Goal: Communication & Community: Answer question/provide support

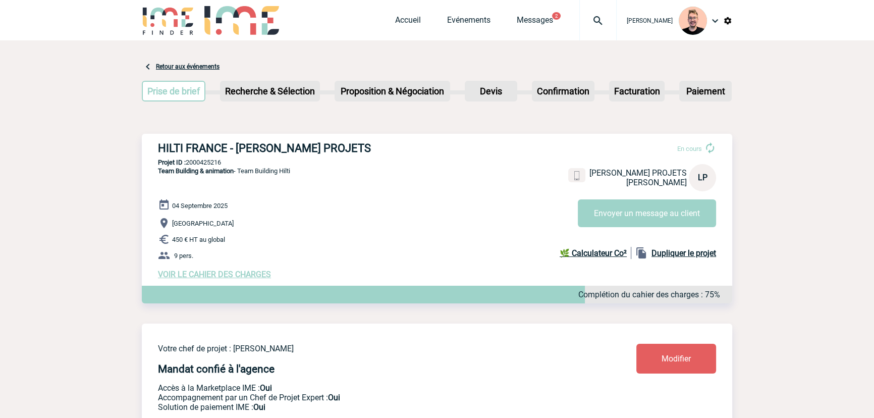
click at [586, 18] on img at bounding box center [598, 21] width 36 height 12
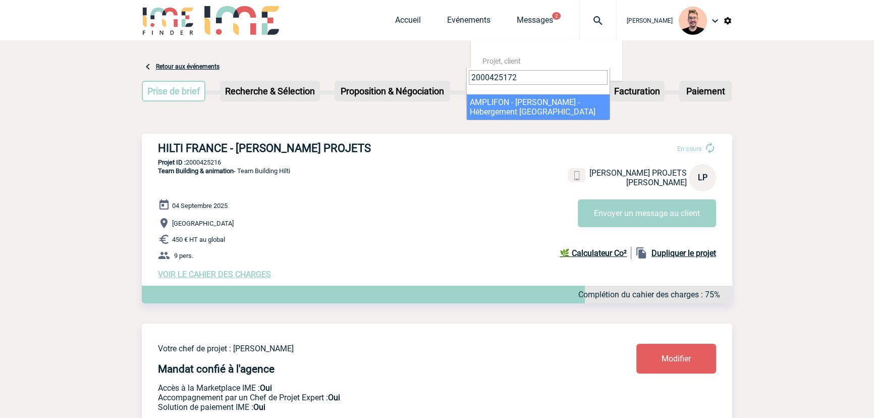
type input "2000425172"
select select "24673"
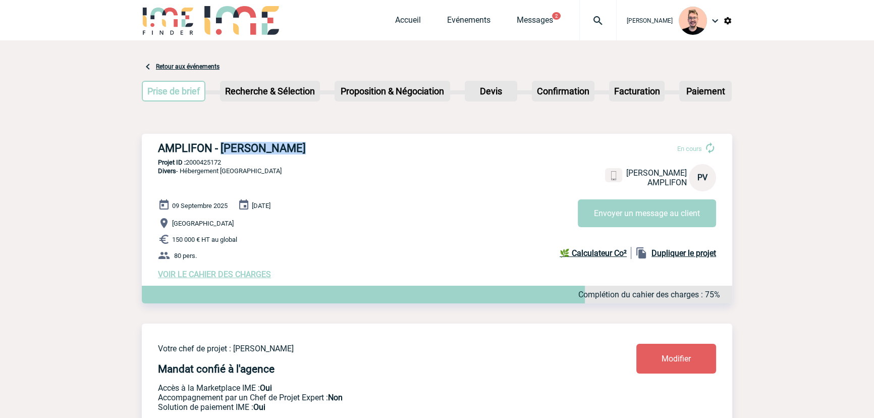
drag, startPoint x: 222, startPoint y: 147, endPoint x: 304, endPoint y: 149, distance: 82.8
click at [304, 149] on h3 "AMPLIFON - [PERSON_NAME]" at bounding box center [309, 148] width 303 height 13
copy h3 "[PERSON_NAME]"
drag, startPoint x: 221, startPoint y: 145, endPoint x: 296, endPoint y: 147, distance: 74.7
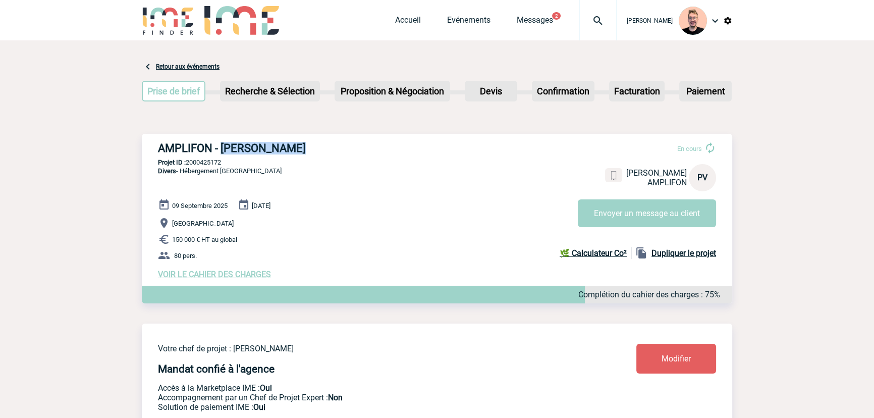
click at [296, 147] on h3 "AMPLIFON - [PERSON_NAME]" at bounding box center [309, 148] width 303 height 13
copy h3 "[PERSON_NAME]"
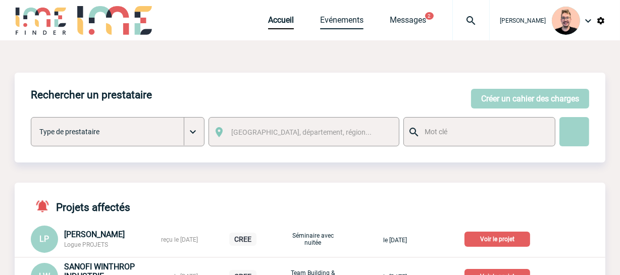
click at [320, 18] on link "Evénements" at bounding box center [341, 22] width 43 height 14
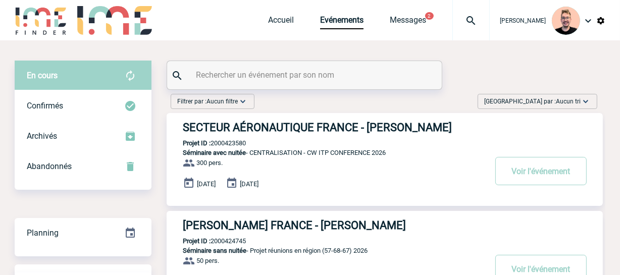
click at [545, 102] on span "Trier par : Aucun tri" at bounding box center [532, 101] width 96 height 10
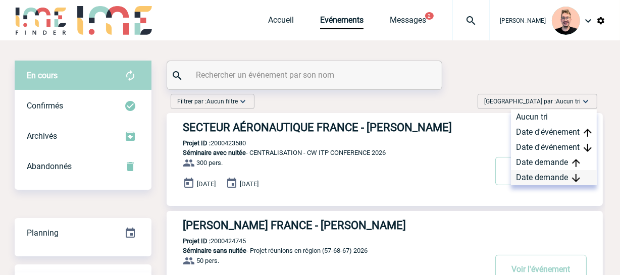
click at [550, 181] on div "Date demande" at bounding box center [554, 177] width 86 height 15
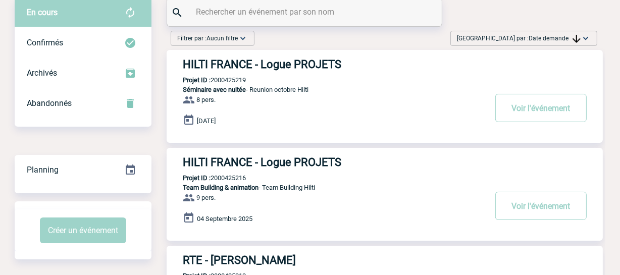
scroll to position [91, 0]
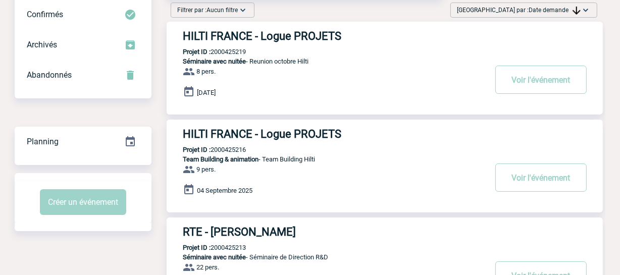
click at [233, 149] on p "Projet ID : 2000425216" at bounding box center [206, 150] width 79 height 8
copy p "2000425216"
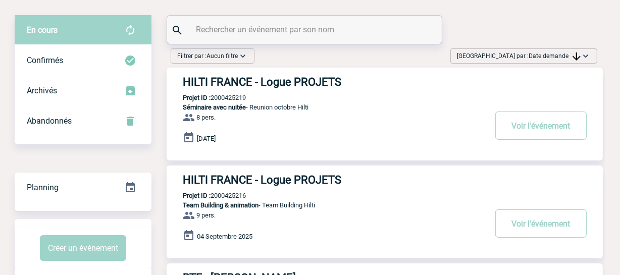
scroll to position [45, 0]
click at [233, 194] on p "Projet ID : 2000425216" at bounding box center [206, 196] width 79 height 8
click at [263, 197] on div "HILTI FRANCE - Logue PROJETS Projet ID : 2000425216 Team Building & animation -…" at bounding box center [385, 212] width 436 height 93
click at [235, 194] on p "Projet ID : 2000425216" at bounding box center [206, 196] width 79 height 8
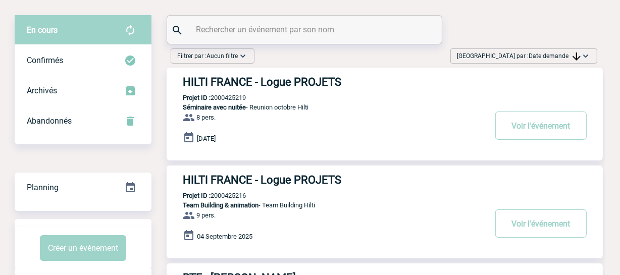
click at [235, 194] on p "Projet ID : 2000425216" at bounding box center [206, 196] width 79 height 8
copy p "2000425216"
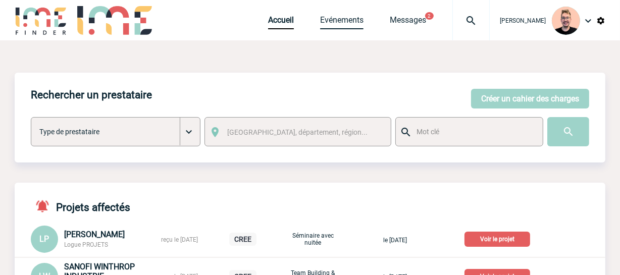
click at [338, 21] on link "Evénements" at bounding box center [341, 22] width 43 height 14
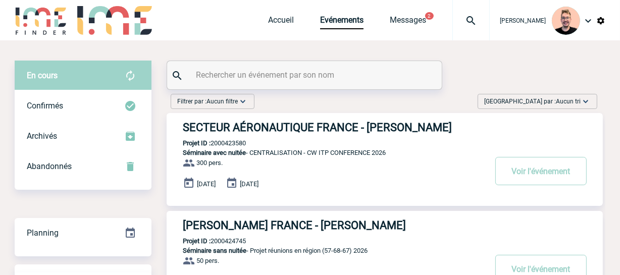
drag, startPoint x: 541, startPoint y: 91, endPoint x: 545, endPoint y: 102, distance: 12.1
click at [545, 104] on span "Trier par : Aucun tri" at bounding box center [532, 101] width 96 height 10
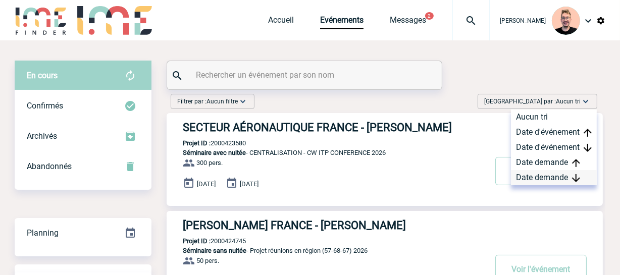
click at [536, 177] on div "Date demande" at bounding box center [554, 177] width 86 height 15
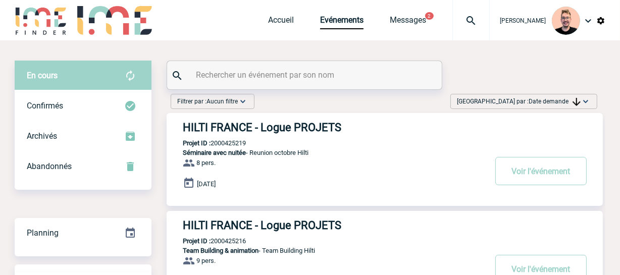
scroll to position [91, 0]
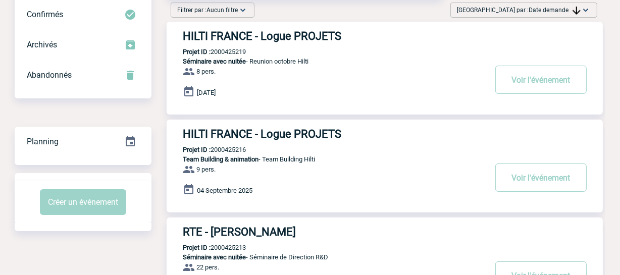
click at [333, 36] on h3 "HILTI FRANCE - Logue PROJETS" at bounding box center [334, 36] width 303 height 13
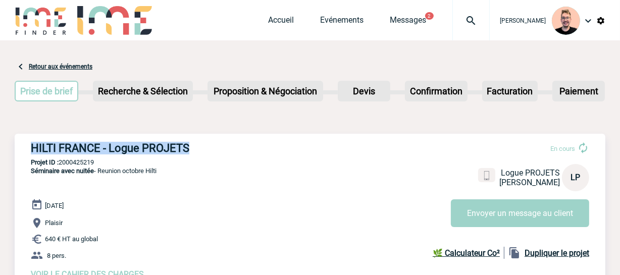
drag, startPoint x: 188, startPoint y: 148, endPoint x: 33, endPoint y: 150, distance: 155.4
click at [33, 150] on h3 "HILTI FRANCE - Logue PROJETS" at bounding box center [182, 148] width 303 height 13
copy h3 "HILTI FRANCE - Logue PROJETS"
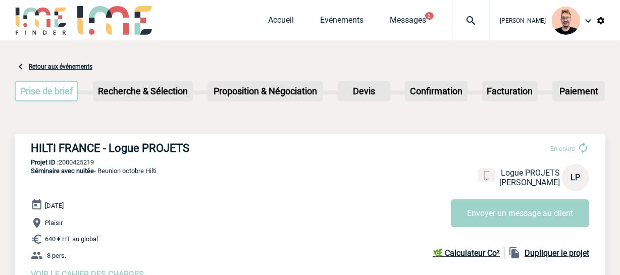
click at [82, 163] on p "Projet ID : 2000425219" at bounding box center [310, 162] width 590 height 8
copy p "2000425219"
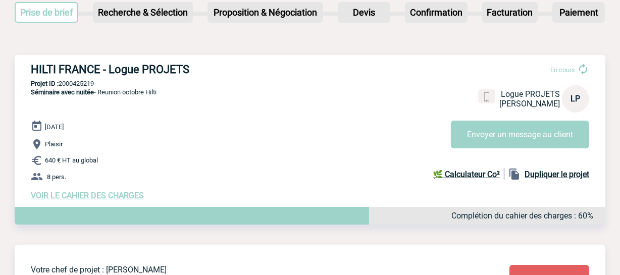
scroll to position [91, 0]
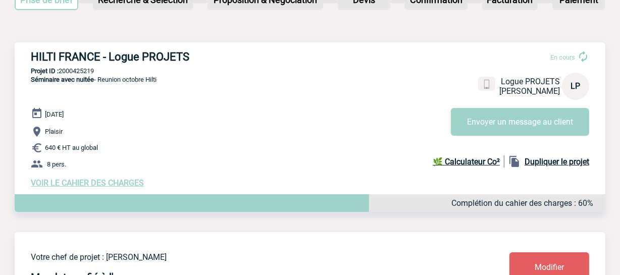
click at [100, 182] on span "VOIR LE CAHIER DES CHARGES" at bounding box center [87, 183] width 113 height 10
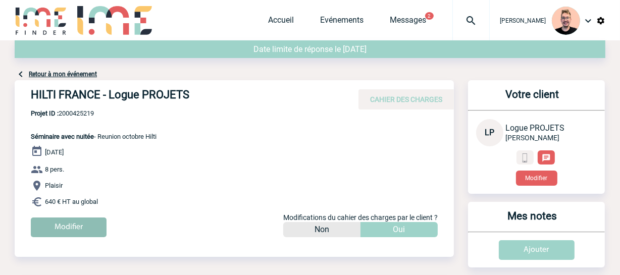
click at [76, 227] on input "Modifier" at bounding box center [69, 227] width 76 height 20
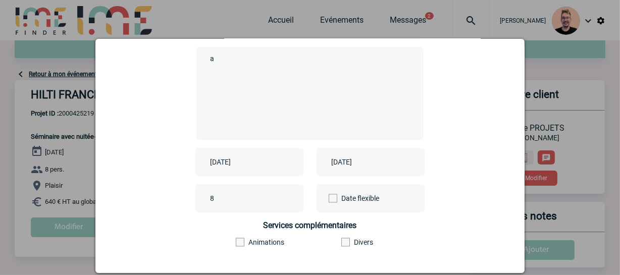
scroll to position [137, 0]
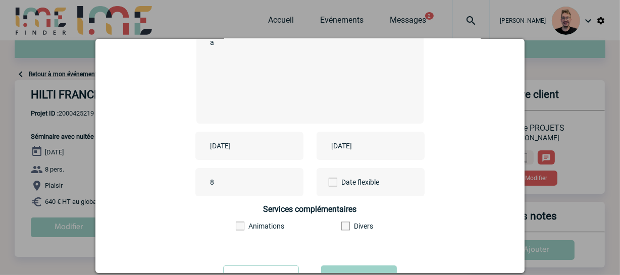
click at [239, 146] on input "2025-10-10" at bounding box center [242, 145] width 70 height 13
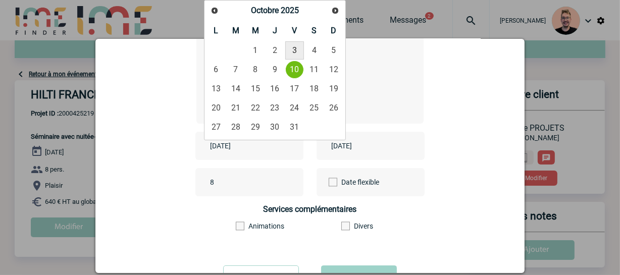
click at [290, 46] on link "3" at bounding box center [294, 50] width 19 height 18
type input "2025-10-03"
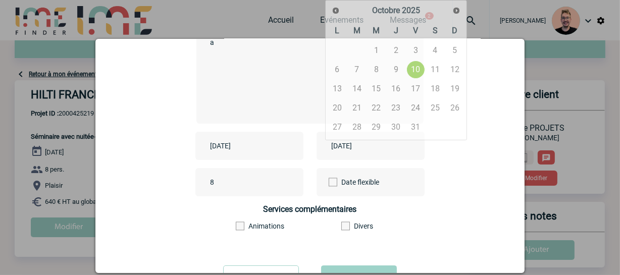
click at [357, 147] on input "2025-10-10" at bounding box center [364, 145] width 70 height 13
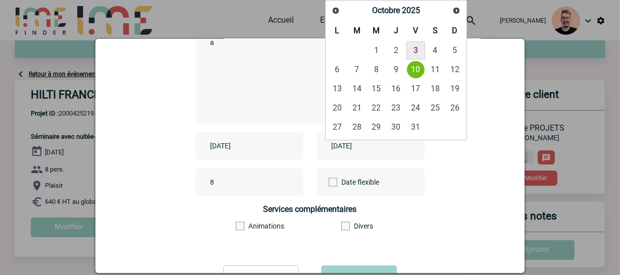
click at [416, 53] on link "3" at bounding box center [415, 50] width 19 height 18
type input "2025-10-03"
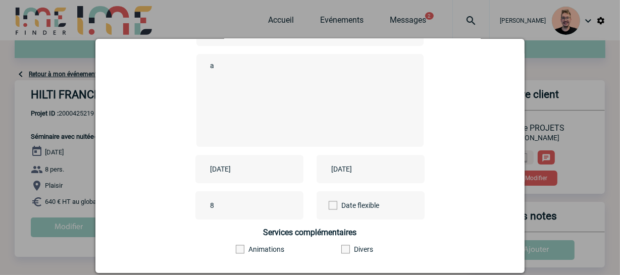
scroll to position [45, 0]
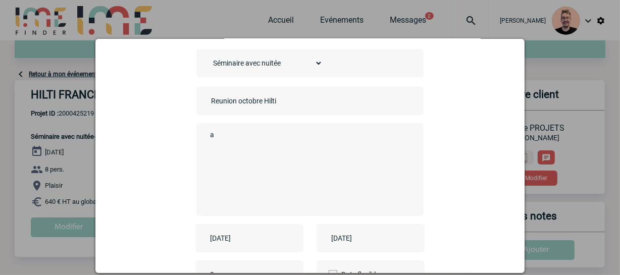
click at [246, 127] on div "a" at bounding box center [309, 169] width 227 height 93
click at [242, 135] on textarea "a" at bounding box center [307, 168] width 199 height 81
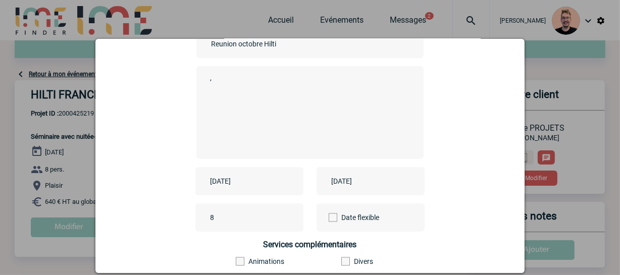
scroll to position [182, 0]
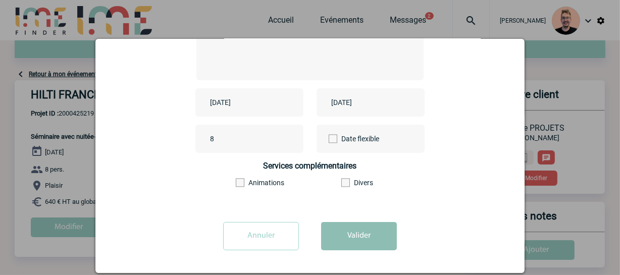
type textarea ","
click at [341, 232] on button "Valider" at bounding box center [359, 236] width 76 height 28
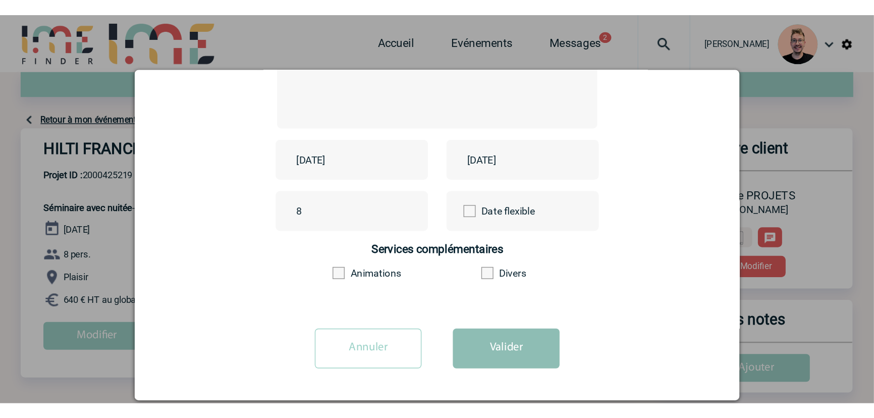
scroll to position [0, 0]
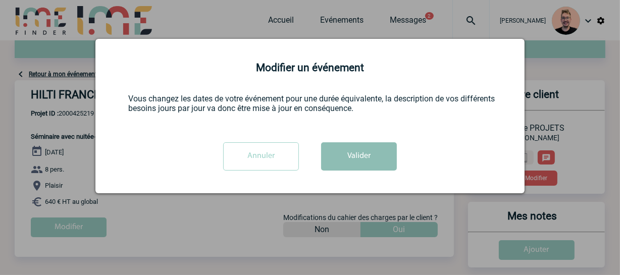
click at [363, 167] on button "Valider" at bounding box center [359, 156] width 76 height 28
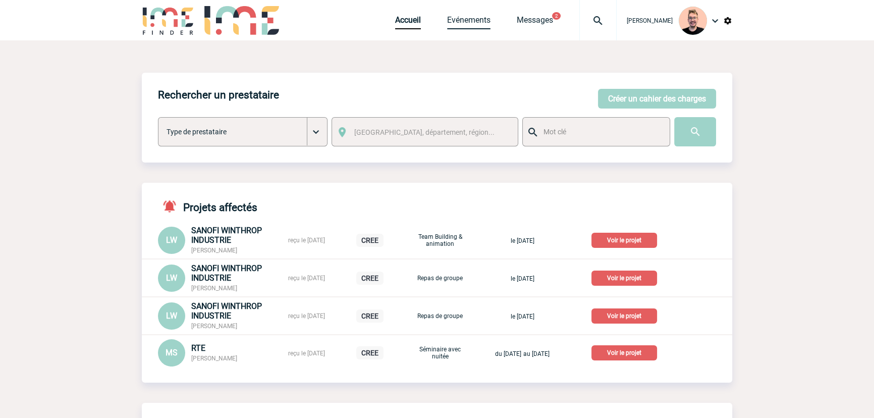
click at [470, 21] on link "Evénements" at bounding box center [468, 22] width 43 height 14
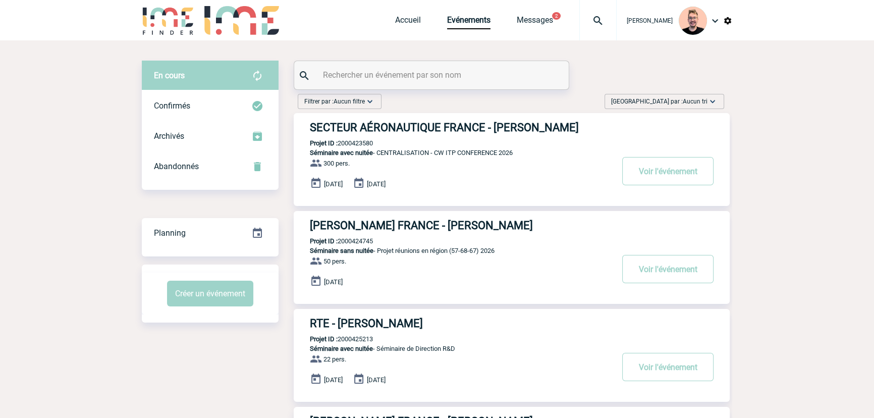
click at [681, 100] on span "[GEOGRAPHIC_DATA] par : Aucun tri" at bounding box center [659, 101] width 96 height 10
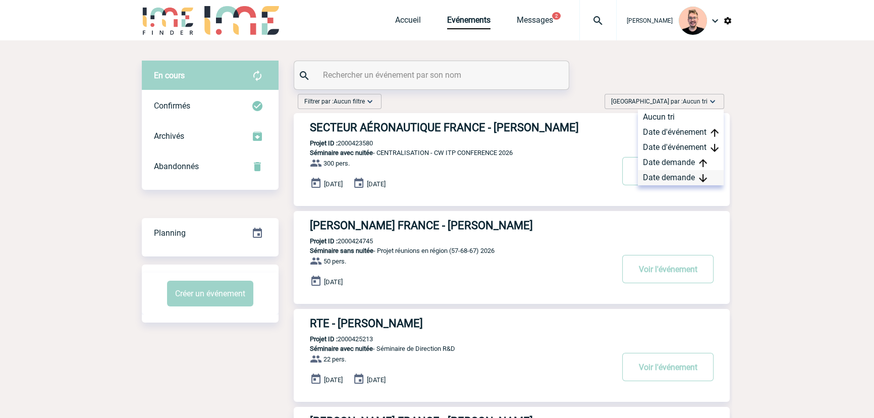
click at [671, 182] on div "Date demande" at bounding box center [681, 177] width 86 height 15
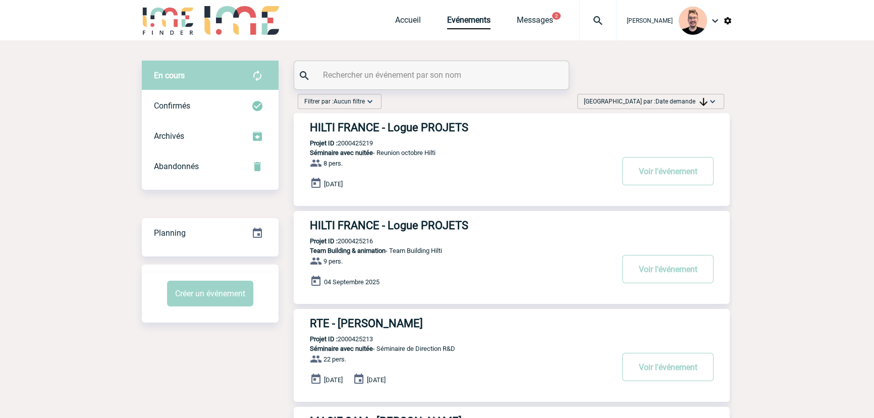
click at [373, 127] on h3 "HILTI FRANCE - Logue PROJETS" at bounding box center [461, 127] width 303 height 13
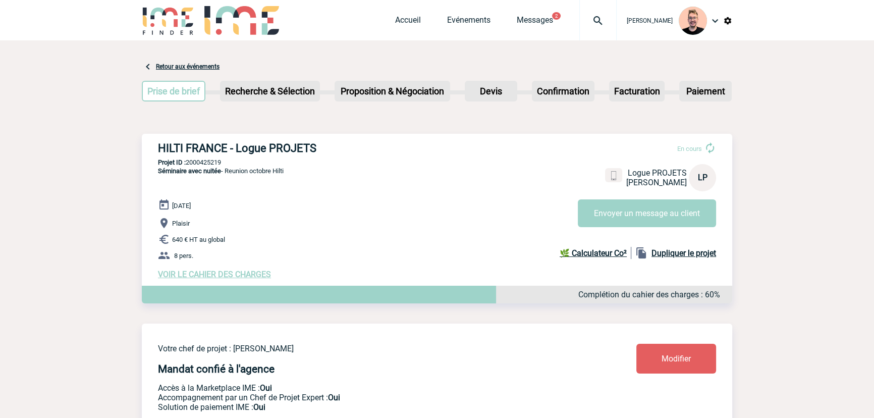
click at [206, 161] on p "Projet ID : 2000425219" at bounding box center [437, 162] width 590 height 8
copy p "2000425219"
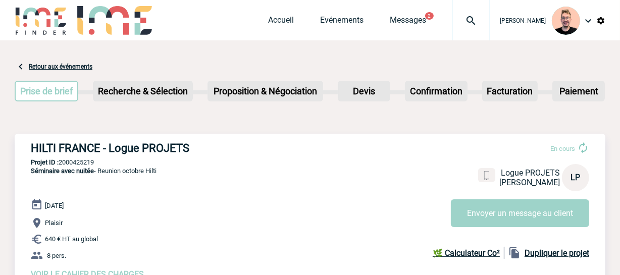
click at [459, 17] on img at bounding box center [471, 21] width 36 height 12
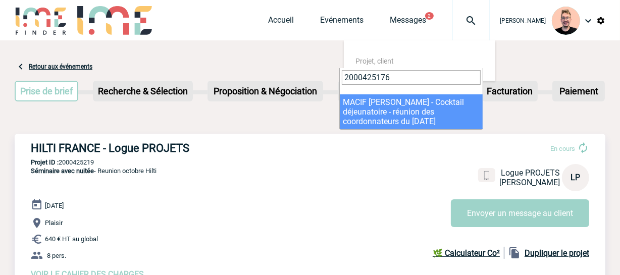
type input "2000425176"
select select "24677"
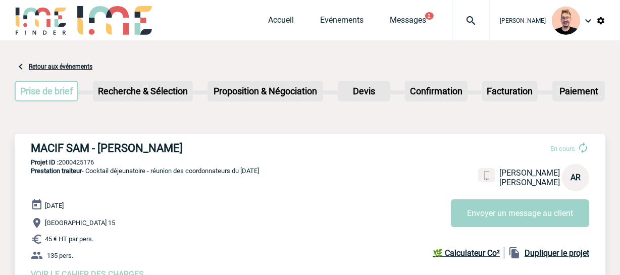
scroll to position [91, 0]
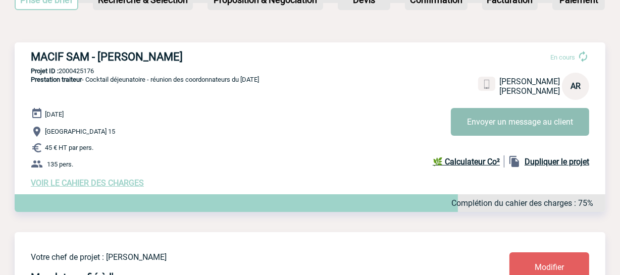
click at [474, 118] on button "Envoyer un message au client" at bounding box center [520, 122] width 138 height 28
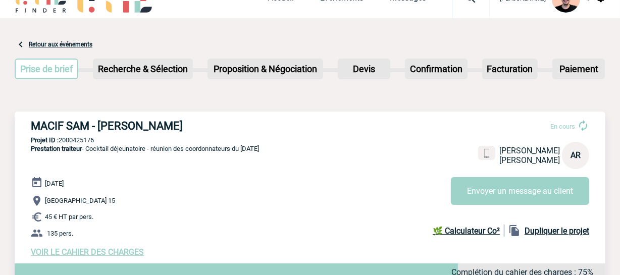
scroll to position [0, 0]
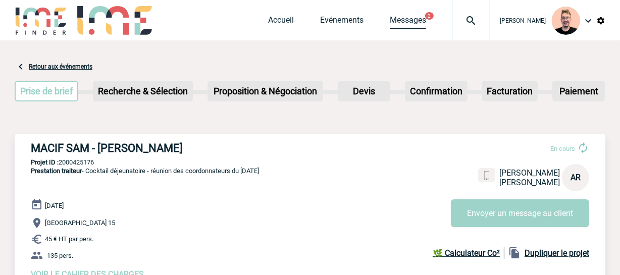
click at [390, 16] on link "Messages" at bounding box center [408, 22] width 36 height 14
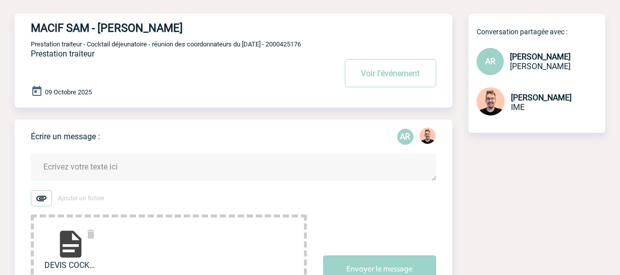
scroll to position [45, 0]
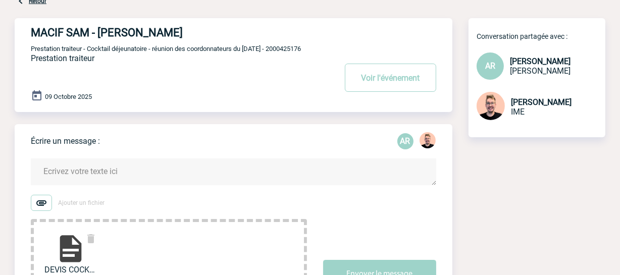
click at [72, 169] on textarea at bounding box center [233, 171] width 405 height 27
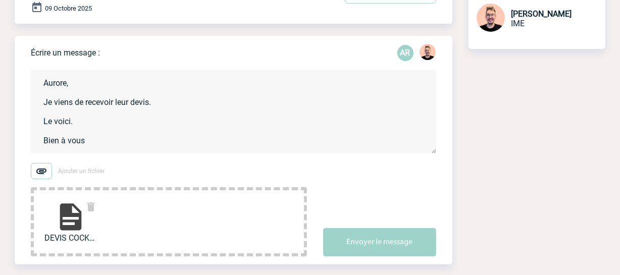
scroll to position [137, 0]
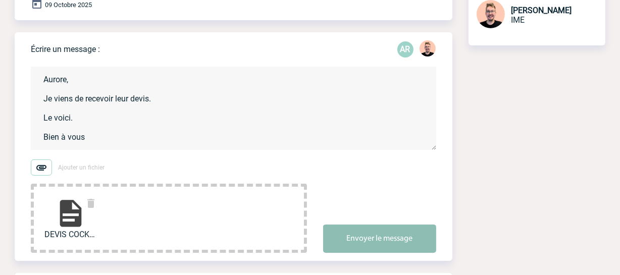
type textarea "Aurore, Je viens de recevoir leur devis. Le voici. Bien à vous"
click at [392, 237] on button "Envoyer le message" at bounding box center [379, 239] width 113 height 28
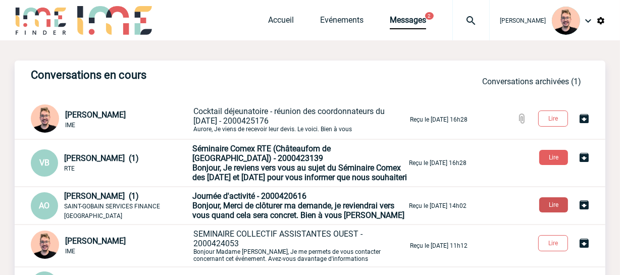
click at [545, 212] on button "Lire" at bounding box center [553, 204] width 29 height 15
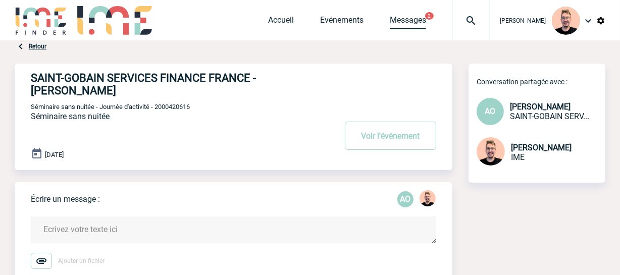
click at [390, 26] on link "Messages" at bounding box center [408, 22] width 36 height 14
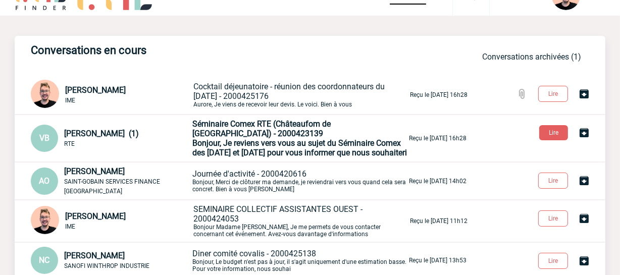
scroll to position [45, 0]
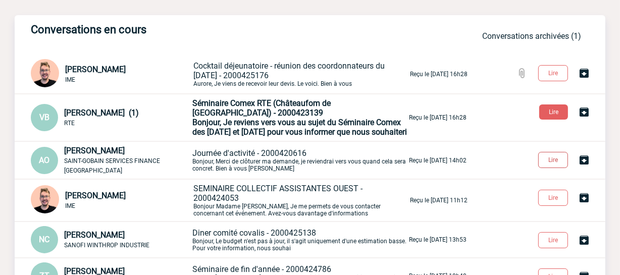
click at [553, 168] on button "Lire" at bounding box center [553, 160] width 30 height 16
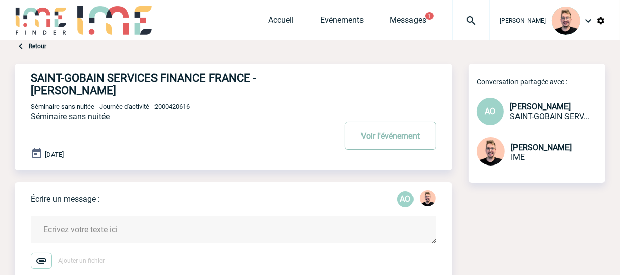
click at [356, 144] on button "Voir l'événement" at bounding box center [390, 136] width 91 height 28
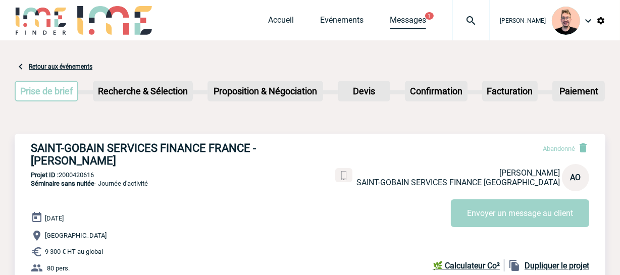
click at [391, 21] on link "Messages" at bounding box center [408, 22] width 36 height 14
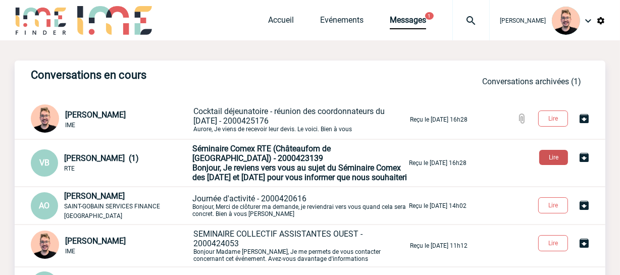
click at [547, 157] on button "Lire" at bounding box center [553, 157] width 29 height 15
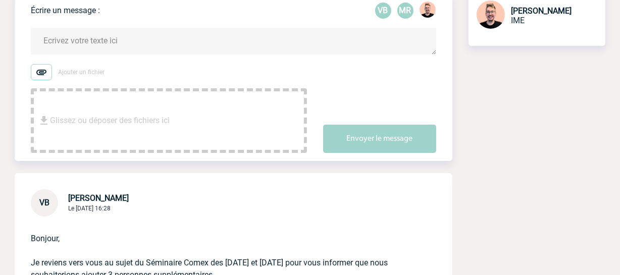
scroll to position [183, 0]
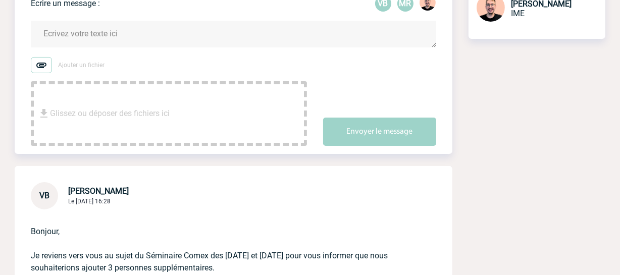
click at [111, 41] on textarea at bounding box center [233, 34] width 405 height 27
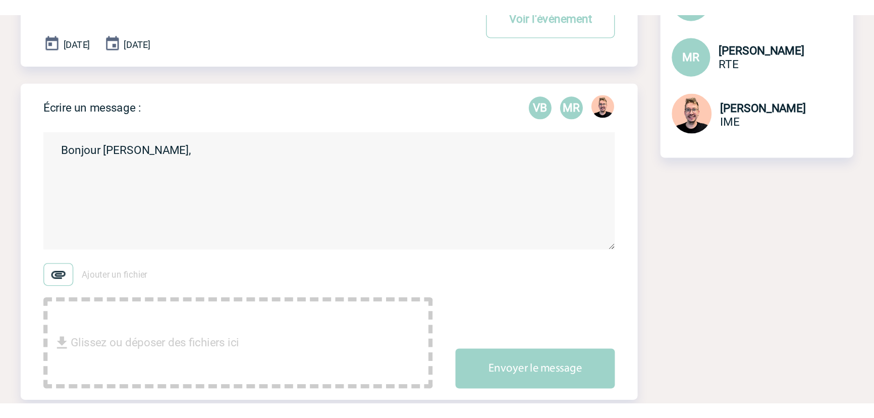
scroll to position [137, 0]
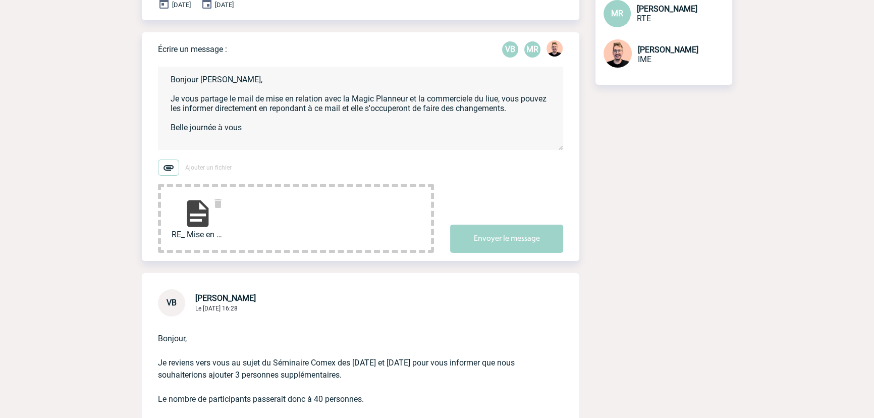
drag, startPoint x: 258, startPoint y: 128, endPoint x: 170, endPoint y: 69, distance: 105.8
click at [170, 69] on textarea "Bonjour [PERSON_NAME], Je vous partage le mail de mise en relation avec la Magi…" at bounding box center [360, 108] width 405 height 83
paste textarea "ale du lieu. Vous pouvez les informer directement en répondant à ce mail, elles…"
click at [508, 99] on textarea "Bonjour [PERSON_NAME], Je vous partage le mail de mise en relation avec la Magi…" at bounding box center [360, 108] width 405 height 83
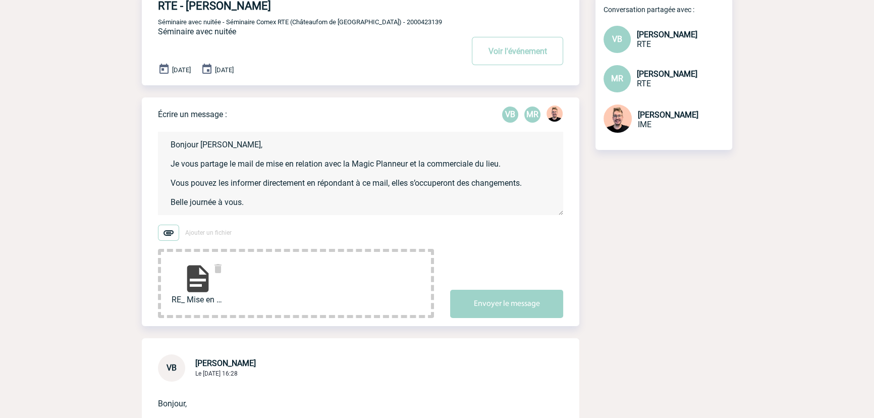
scroll to position [91, 0]
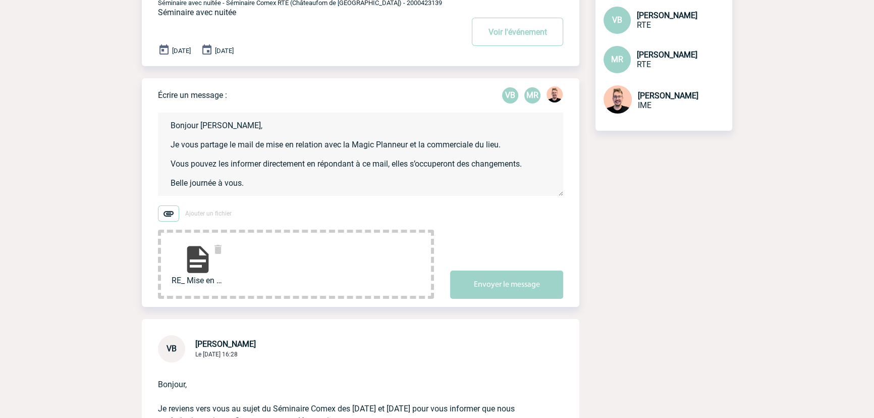
click at [531, 157] on textarea "Bonjour [PERSON_NAME], Je vous partage le mail de mise en relation avec la Magi…" at bounding box center [360, 154] width 405 height 83
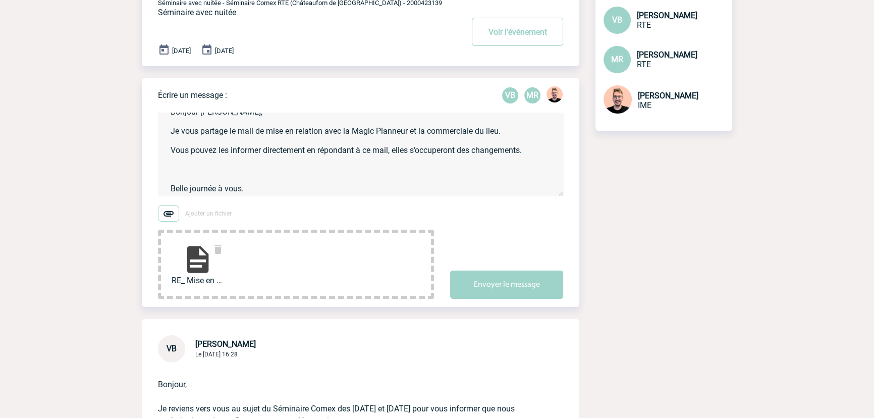
scroll to position [24, 0]
click at [296, 159] on textarea "Bonjour [PERSON_NAME], Je vous partage le mail de mise en relation avec la Magi…" at bounding box center [360, 154] width 405 height 83
click at [343, 157] on textarea "Bonjour [PERSON_NAME], Je vous partage le mail de mise en relation avec la Magi…" at bounding box center [360, 154] width 405 height 83
click at [413, 159] on textarea "Bonjour [PERSON_NAME], Je vous partage le mail de mise en relation avec la Magi…" at bounding box center [360, 154] width 405 height 83
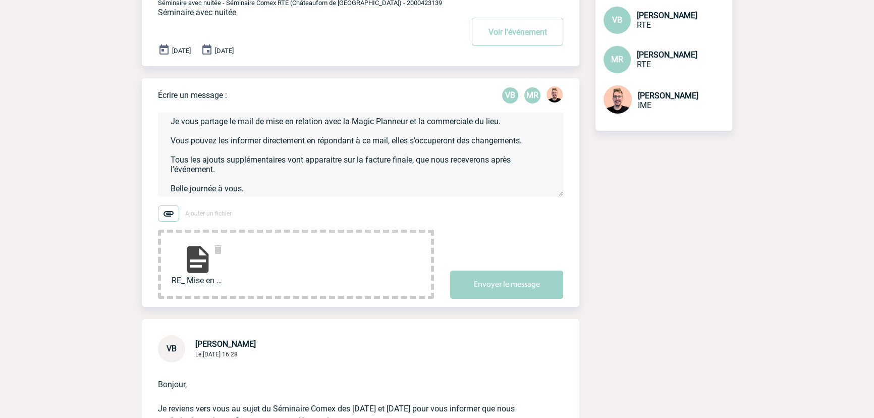
drag, startPoint x: 465, startPoint y: 156, endPoint x: 443, endPoint y: 168, distance: 25.1
click at [443, 168] on textarea "Bonjour [PERSON_NAME], Je vous partage le mail de mise en relation avec la Magi…" at bounding box center [360, 154] width 405 height 83
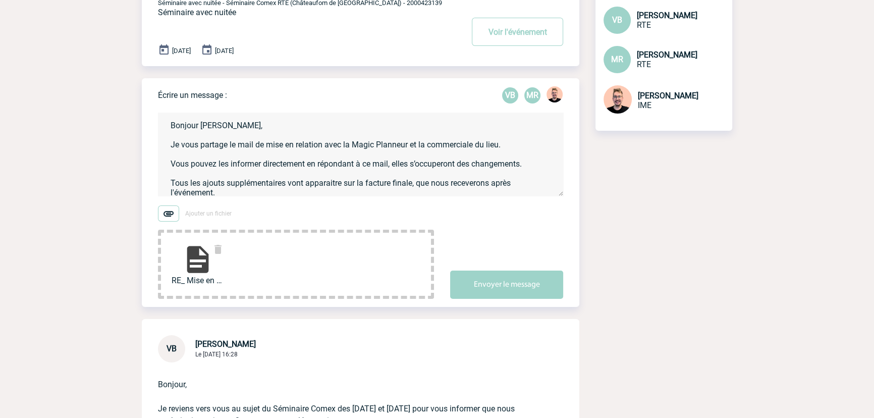
drag, startPoint x: 221, startPoint y: 144, endPoint x: 136, endPoint y: 98, distance: 96.4
click at [142, 88] on div "Écrire un message : VB MR Bonjour [PERSON_NAME], Je vous partage le mail de mis…" at bounding box center [361, 192] width 438 height 229
paste textarea "Vous pouvez les informer directement en répondant à ce mail, elles s’occuperont…"
type textarea "Bonjour [PERSON_NAME], Je vous partage le mail de mise en relation avec la Magi…"
click at [505, 275] on button "Envoyer le message" at bounding box center [506, 284] width 113 height 28
